Goal: Complete application form: Complete application form

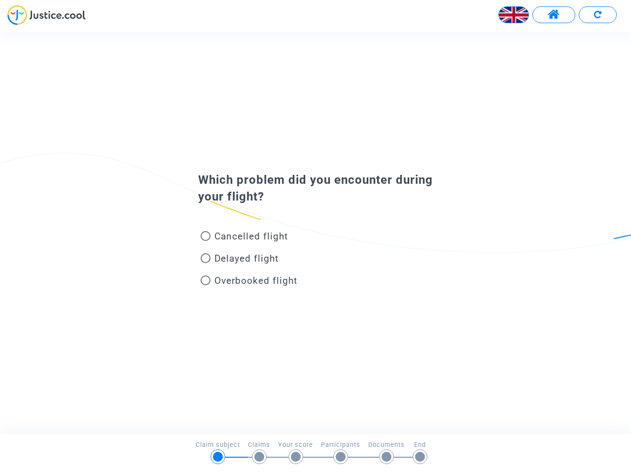
click at [514, 15] on img at bounding box center [514, 15] width 30 height 30
click at [554, 15] on span at bounding box center [554, 14] width 12 height 13
click at [598, 15] on div at bounding box center [315, 18] width 631 height 27
click at [316, 233] on div "Cancelled flight" at bounding box center [300, 238] width 218 height 22
click at [244, 238] on span "Cancelled flight" at bounding box center [251, 236] width 73 height 11
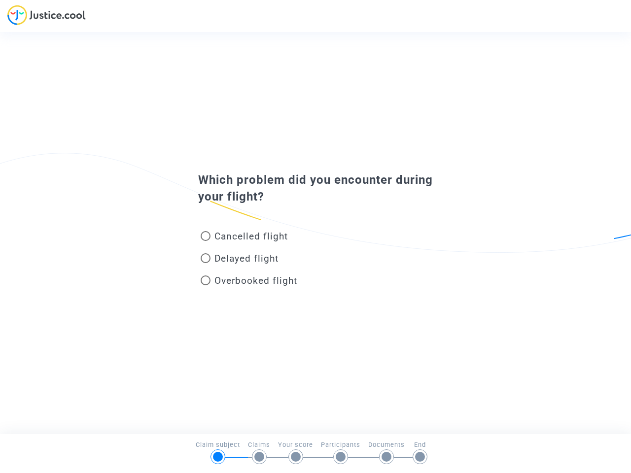
click at [206, 241] on input "Cancelled flight" at bounding box center [205, 241] width 0 height 0
radio input "true"
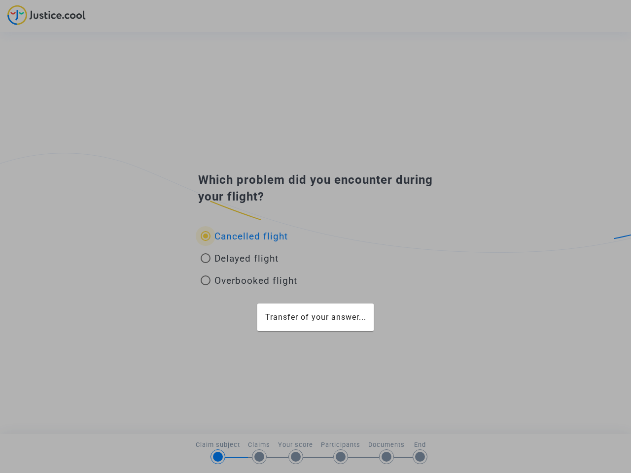
click at [244, 236] on div "Transfer of your answer..." at bounding box center [315, 236] width 631 height 473
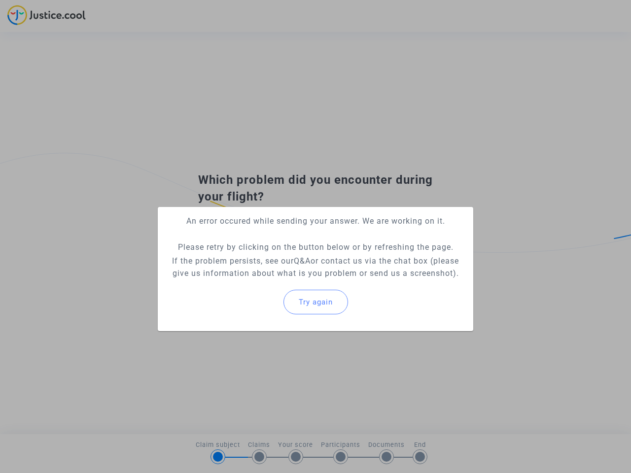
click at [240, 260] on p "If the problem persists, see our Q&A or contact us via the chat box (please giv…" at bounding box center [316, 267] width 300 height 25
click at [240, 258] on p "If the problem persists, see our Q&A or contact us via the chat box (please giv…" at bounding box center [316, 267] width 300 height 25
click at [249, 283] on div "Try again" at bounding box center [316, 302] width 300 height 42
click at [249, 281] on mat-card "An error occured while sending your answer. We are working on it. Please retry …" at bounding box center [316, 269] width 316 height 124
